Goal: Check status

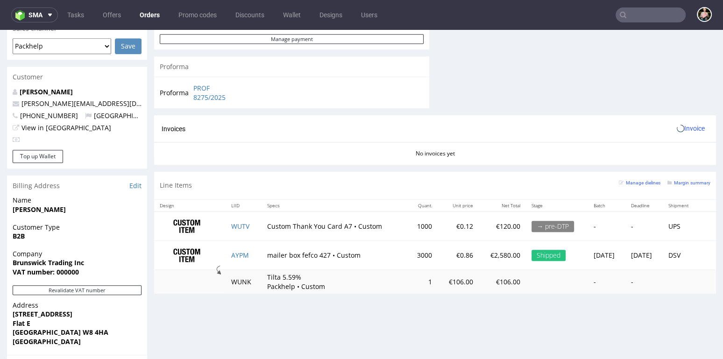
scroll to position [403, 0]
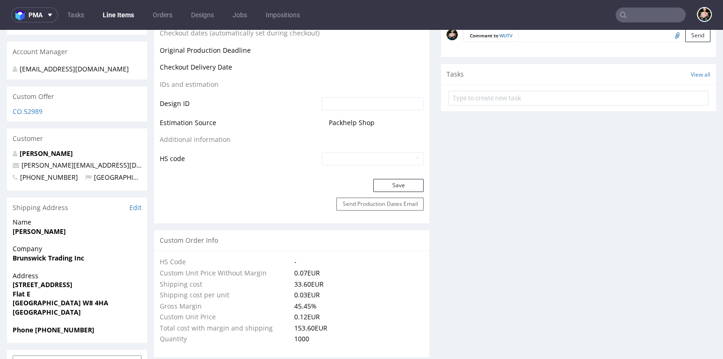
scroll to position [682, 0]
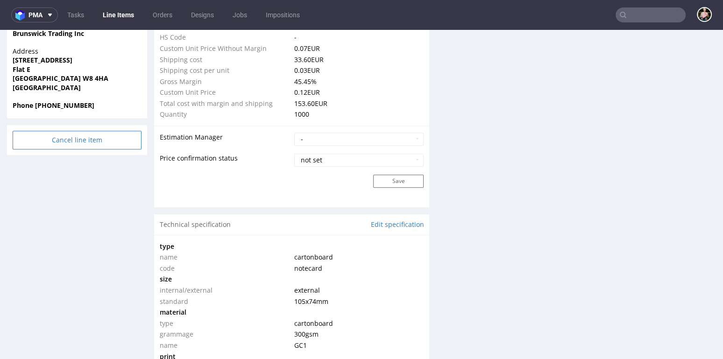
click at [67, 134] on input "Cancel line item" at bounding box center [77, 140] width 129 height 19
click at [59, 102] on icon at bounding box center [58, 105] width 6 height 7
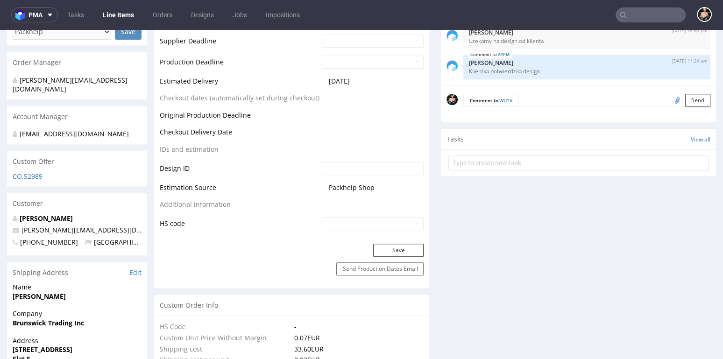
scroll to position [0, 0]
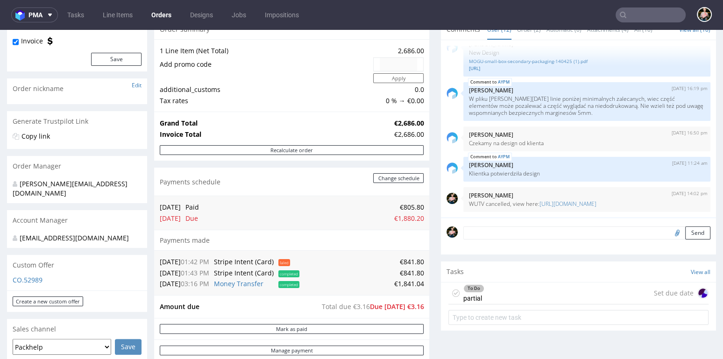
scroll to position [100, 0]
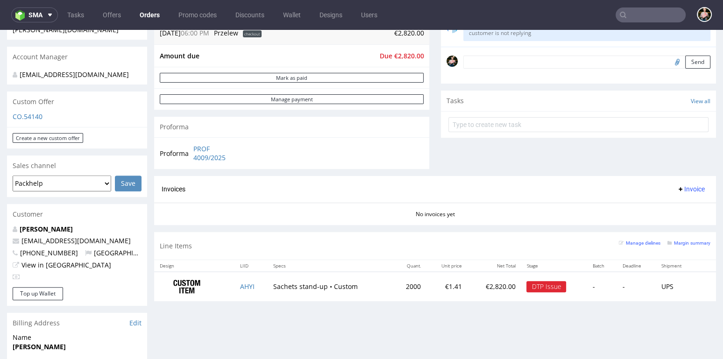
scroll to position [321, 0]
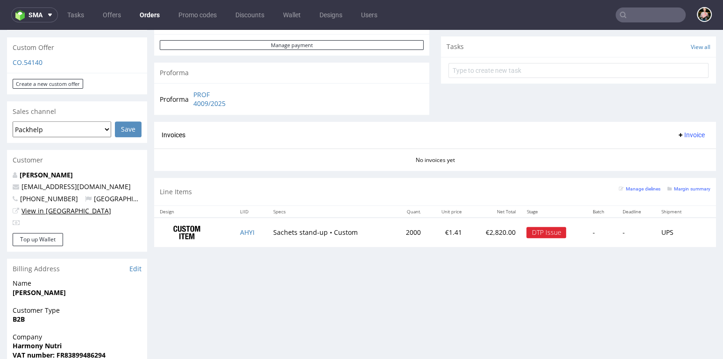
click at [50, 208] on link "View in [GEOGRAPHIC_DATA]" at bounding box center [66, 210] width 90 height 9
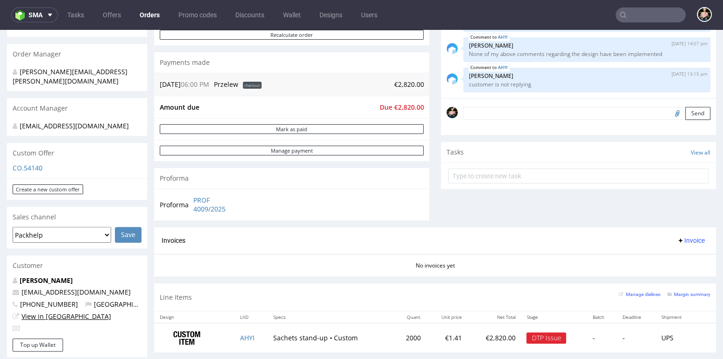
scroll to position [214, 0]
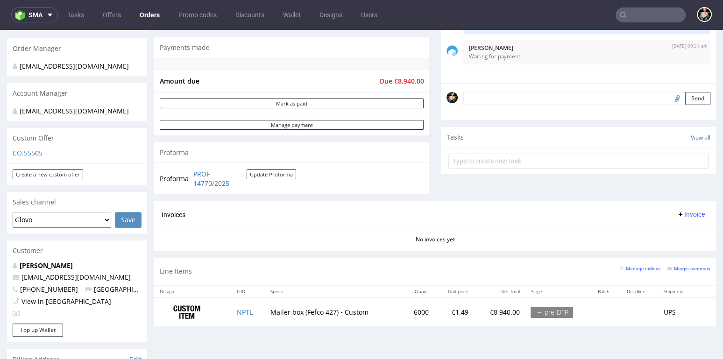
scroll to position [221, 0]
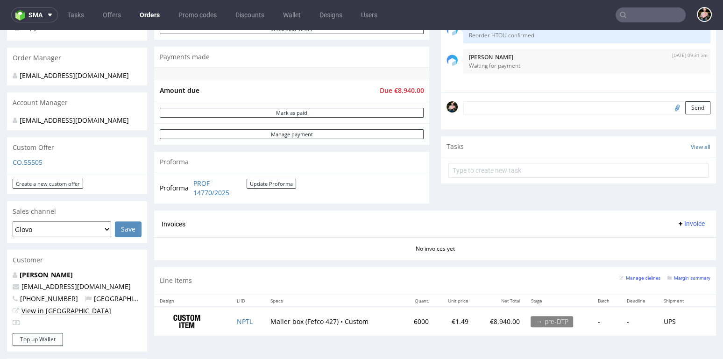
click at [56, 309] on link "View in [GEOGRAPHIC_DATA]" at bounding box center [66, 310] width 90 height 9
